Goal: Transaction & Acquisition: Purchase product/service

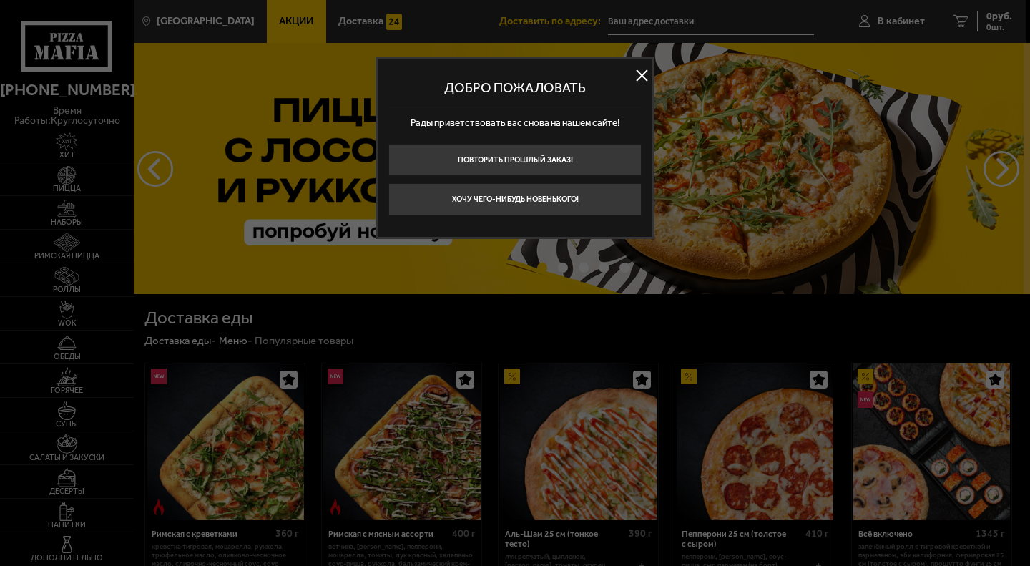
type input "[STREET_ADDRESS]"
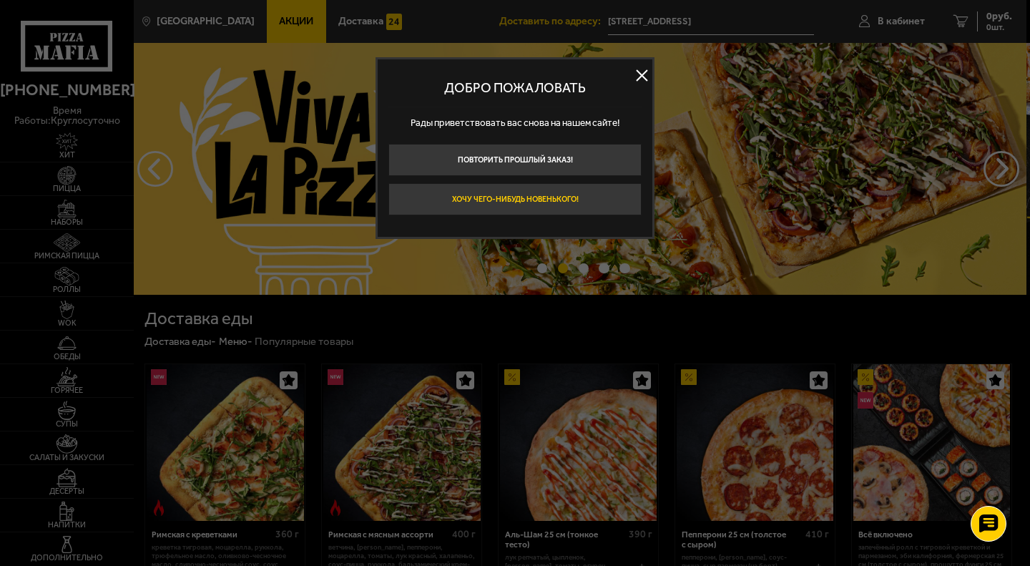
click at [603, 197] on button "Хочу чего-нибудь новенького!" at bounding box center [514, 199] width 253 height 32
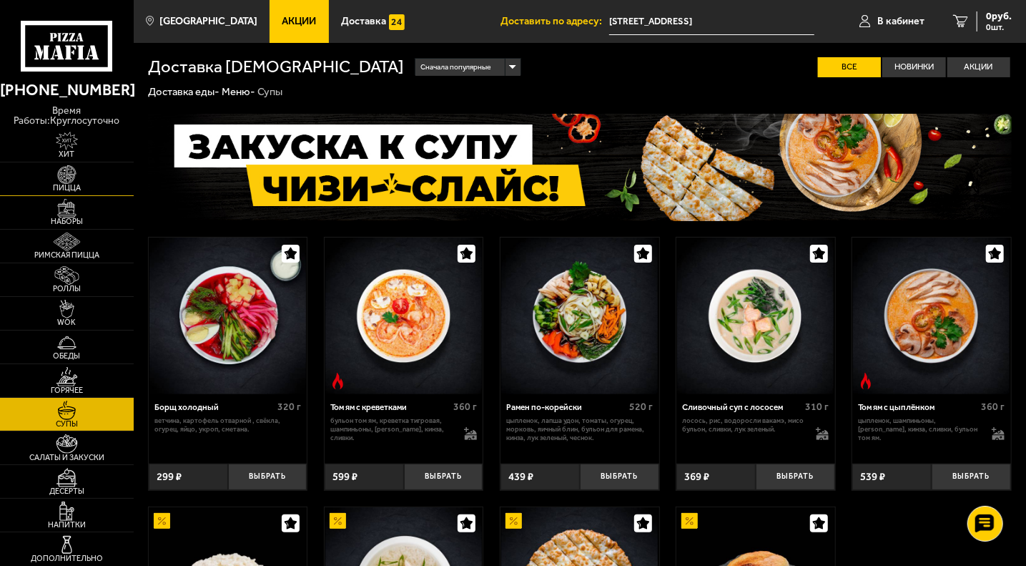
click at [78, 182] on img at bounding box center [66, 174] width 41 height 19
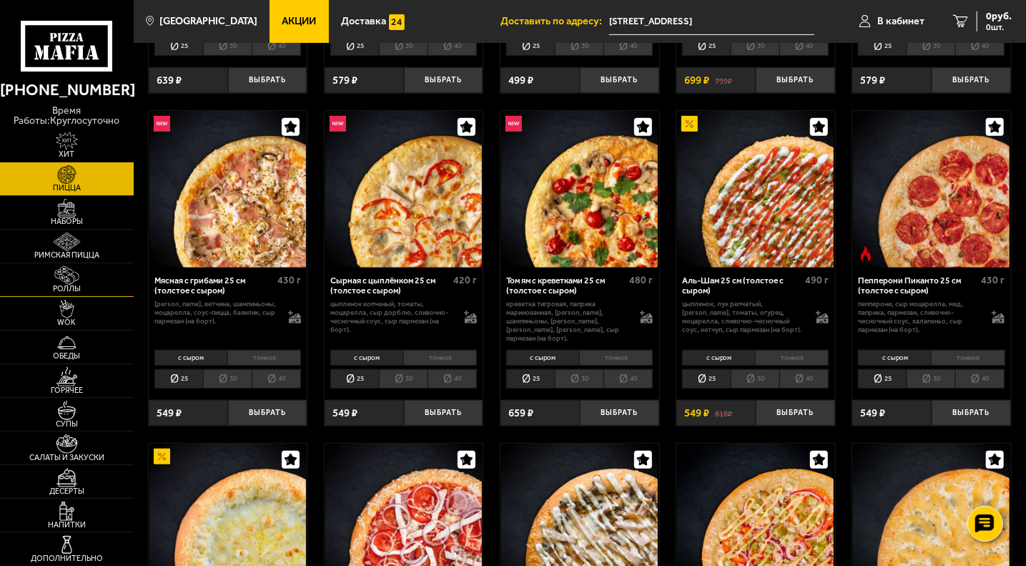
scroll to position [345, 0]
click at [285, 371] on li "40" at bounding box center [276, 377] width 49 height 19
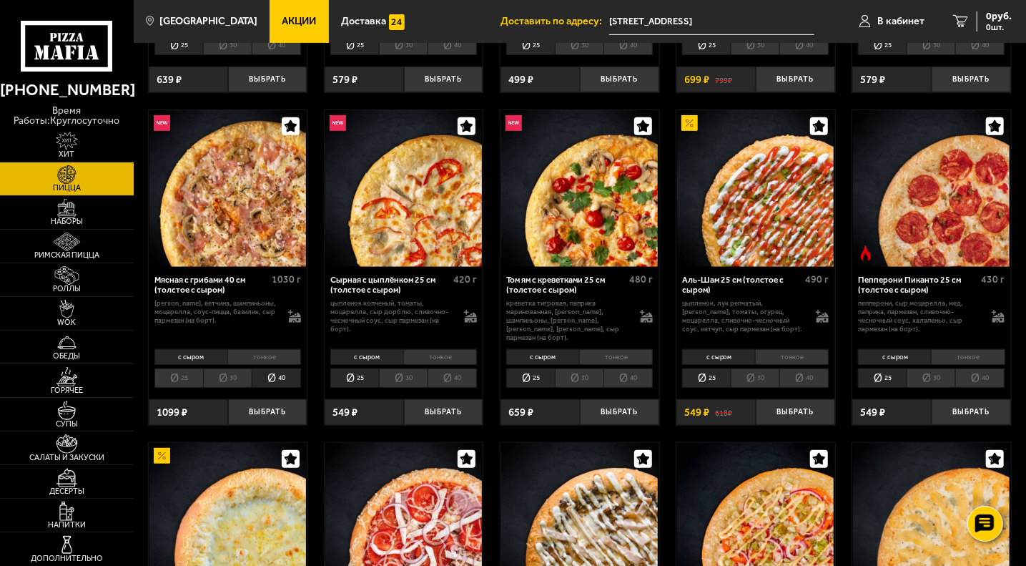
click at [186, 370] on li "25" at bounding box center [178, 377] width 49 height 19
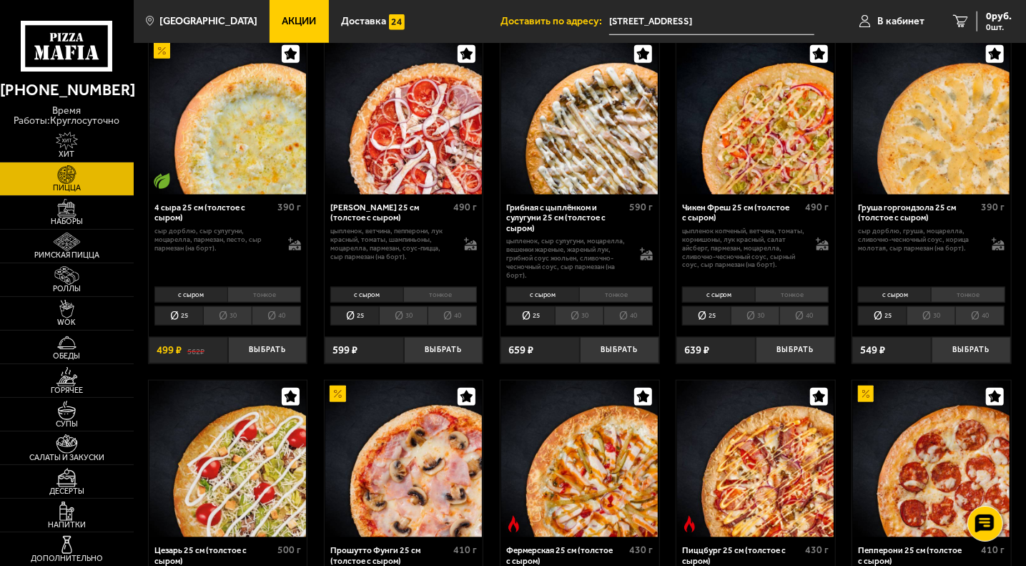
scroll to position [751, 0]
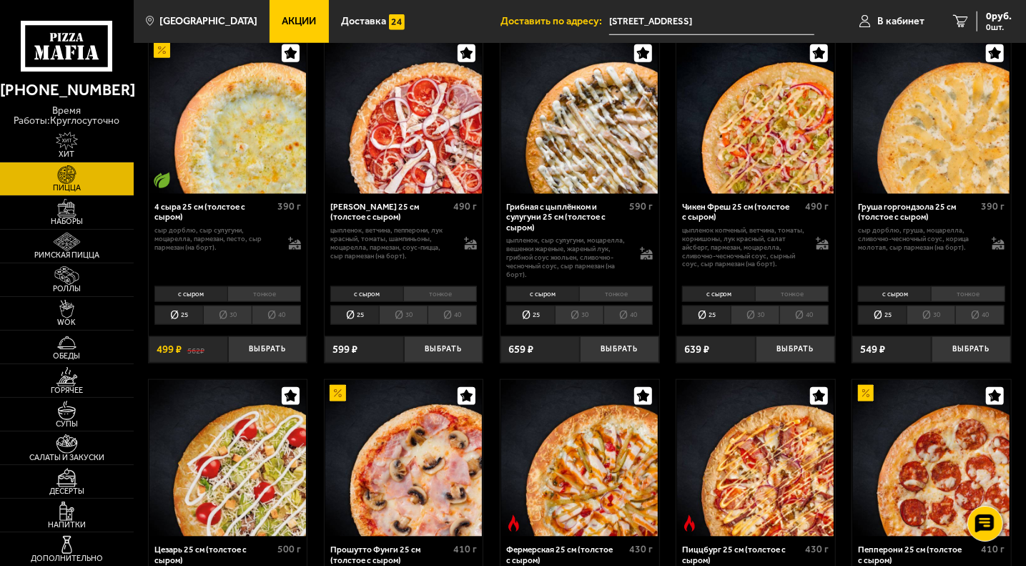
click at [282, 309] on li "40" at bounding box center [276, 314] width 49 height 19
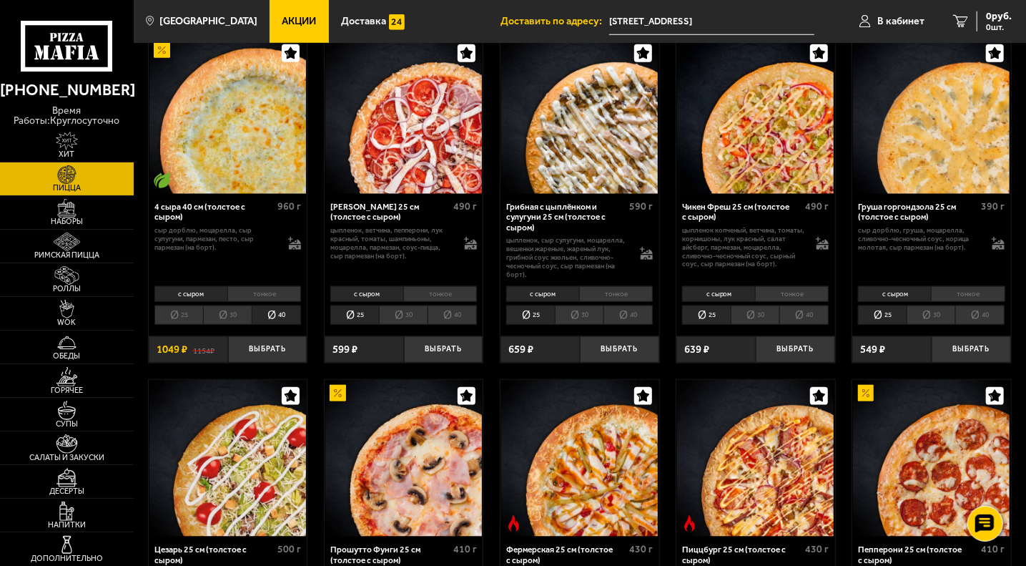
click at [189, 305] on li "25" at bounding box center [178, 314] width 49 height 19
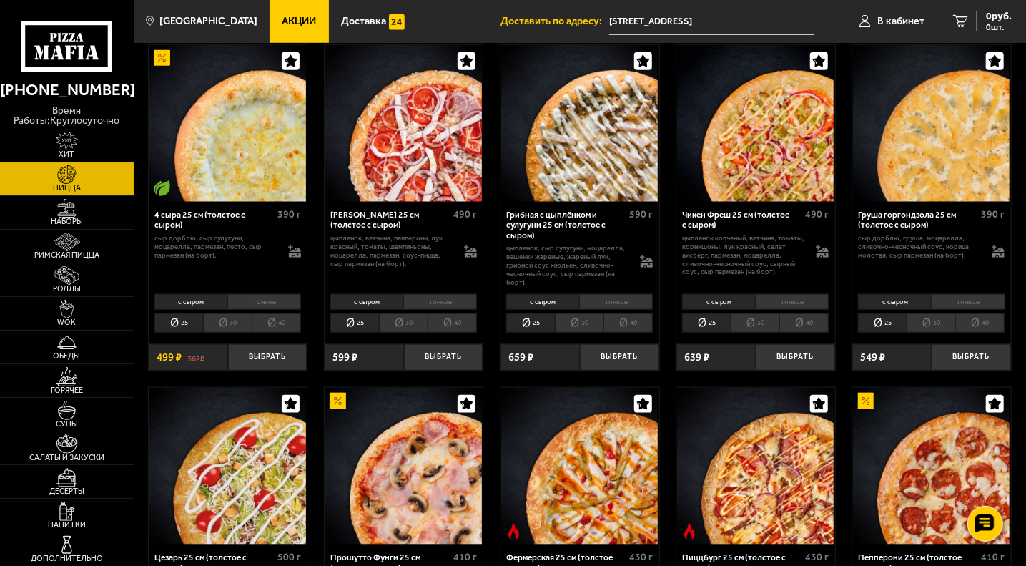
scroll to position [722, 0]
